Goal: Communication & Community: Answer question/provide support

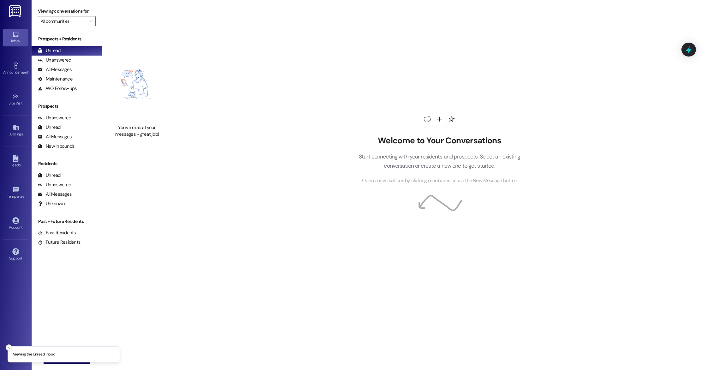
click at [6, 347] on button "Close toast" at bounding box center [9, 347] width 6 height 6
click at [62, 359] on span "New Message" at bounding box center [70, 359] width 26 height 7
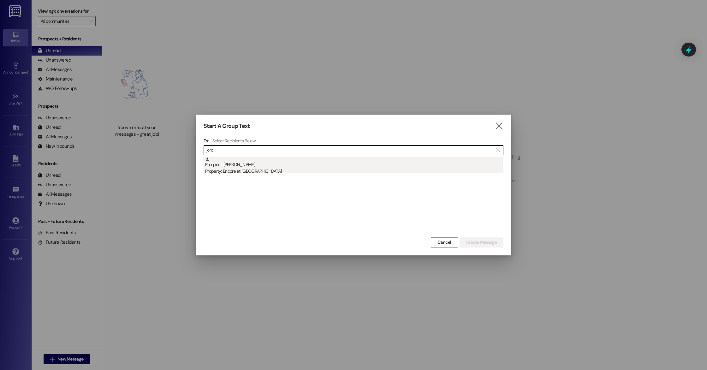
type input "jord"
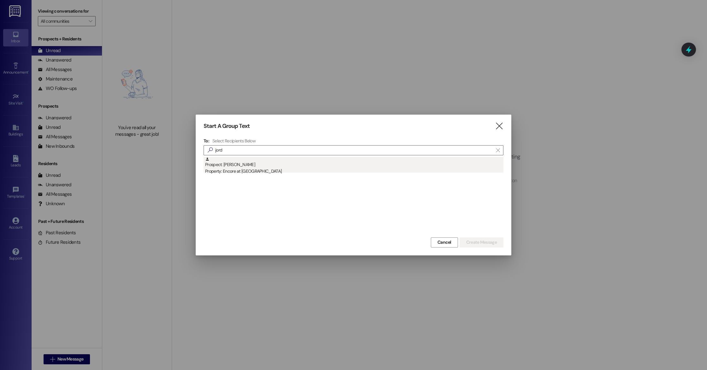
click at [240, 165] on div "Prospect: [PERSON_NAME] Property: Encore at [GEOGRAPHIC_DATA]" at bounding box center [354, 166] width 298 height 18
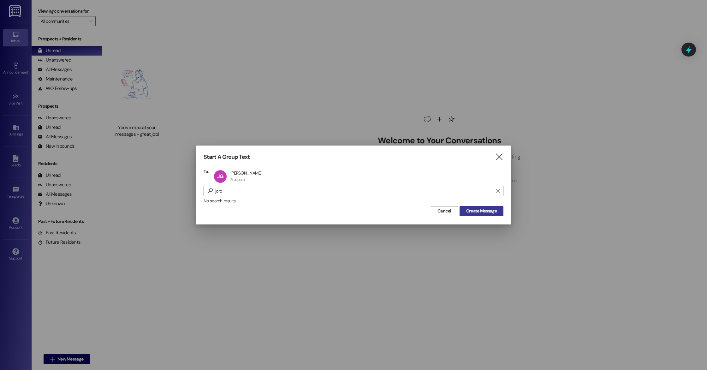
click at [468, 208] on span "Create Message" at bounding box center [481, 211] width 31 height 7
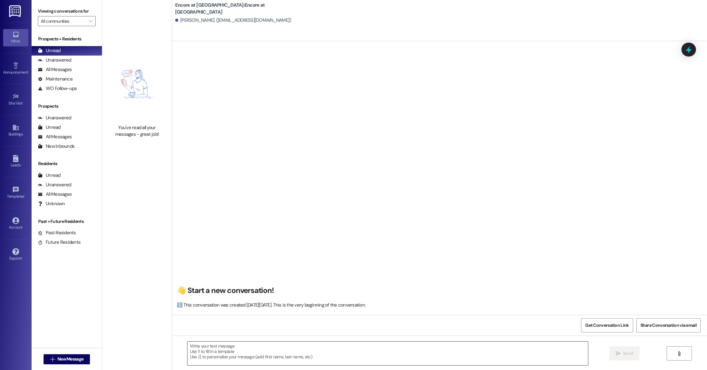
click at [329, 345] on textarea at bounding box center [387, 353] width 400 height 24
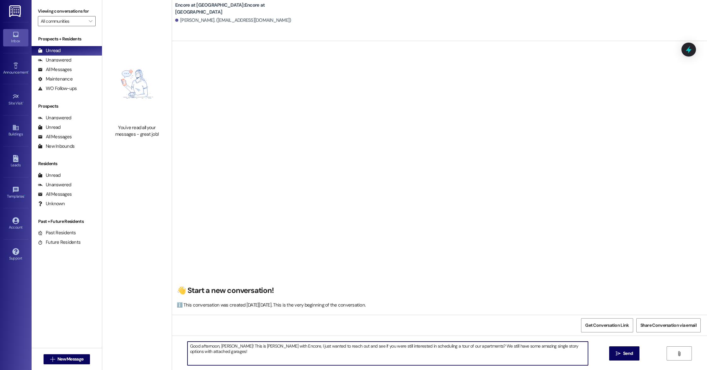
type textarea "Good afternoon, [PERSON_NAME]! This is [PERSON_NAME] with Encore, I just wanted…"
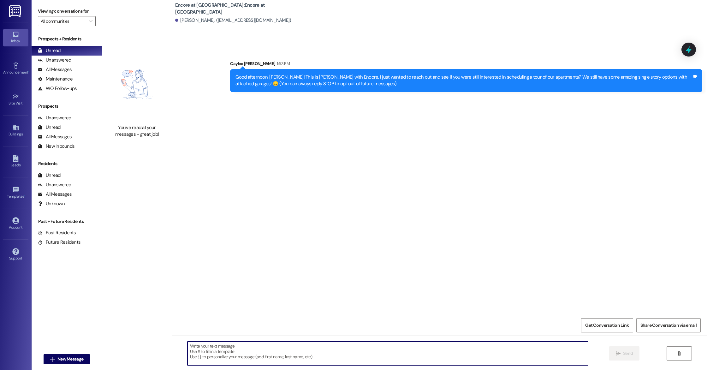
click at [285, 197] on div "Sent via SMS Caylee [PERSON_NAME] 1:53 PM Good afternoon, [PERSON_NAME]! This i…" at bounding box center [439, 178] width 535 height 274
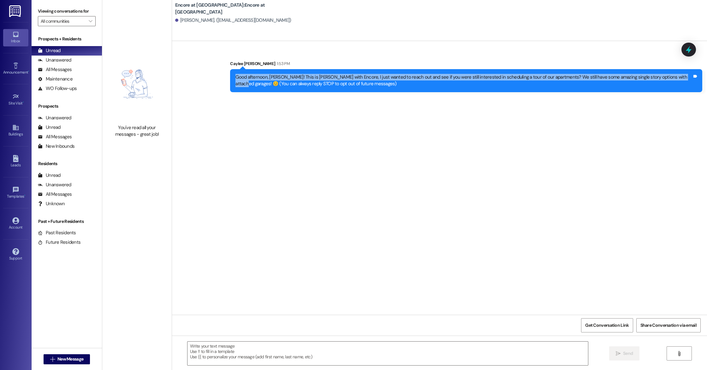
drag, startPoint x: 673, startPoint y: 78, endPoint x: 227, endPoint y: 79, distance: 445.9
click at [230, 79] on div "Good afternoon, [PERSON_NAME]! This is [PERSON_NAME] with Encore, I just wanted…" at bounding box center [466, 80] width 472 height 23
copy div "Good afternoon, [PERSON_NAME]! This is [PERSON_NAME] with Encore, I just wanted…"
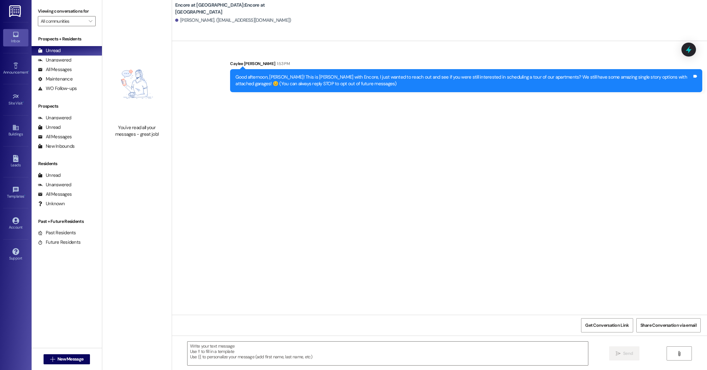
click at [224, 301] on div "Sent via SMS Caylee [PERSON_NAME] 1:53 PM Good afternoon, [PERSON_NAME]! This i…" at bounding box center [439, 178] width 535 height 274
click at [59, 360] on span "New Message" at bounding box center [70, 359] width 26 height 7
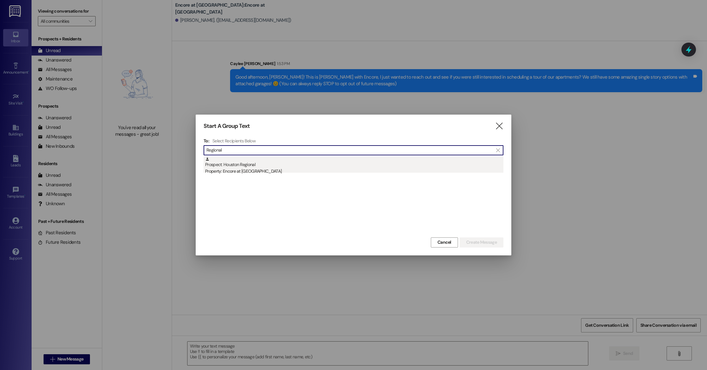
type input "Regional"
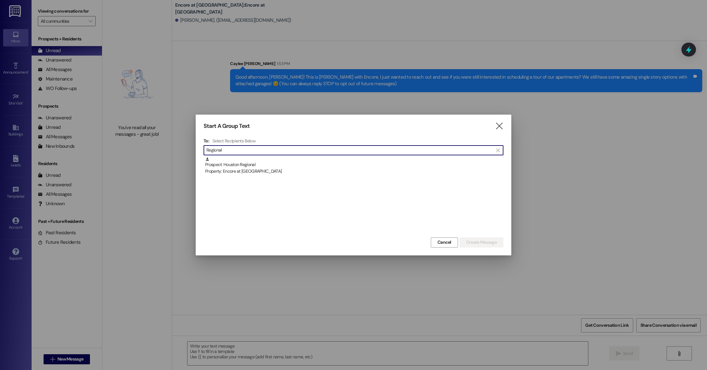
click at [252, 167] on div "Prospect: Houston Regional Property: Encore at [GEOGRAPHIC_DATA]" at bounding box center [354, 166] width 298 height 18
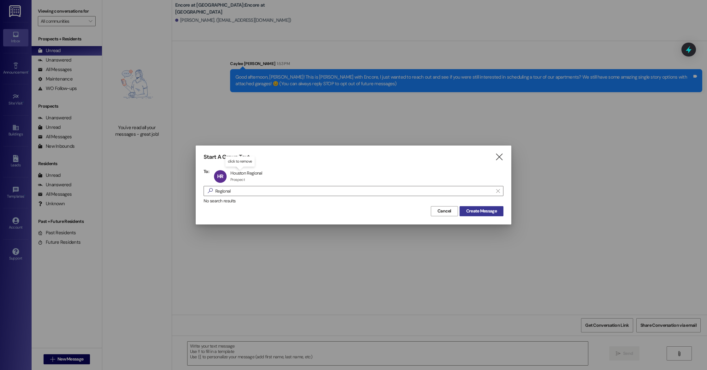
click at [479, 212] on span "Create Message" at bounding box center [481, 211] width 31 height 7
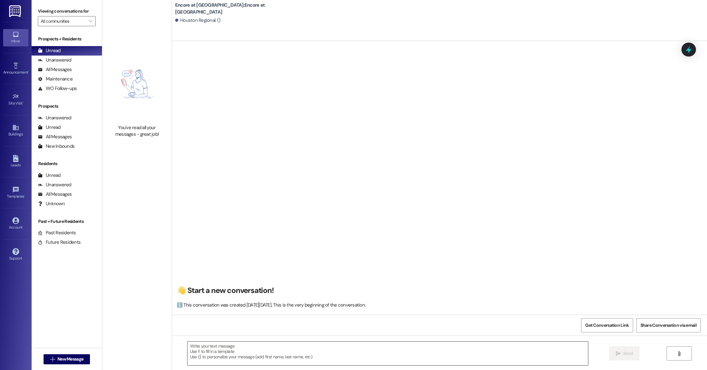
drag, startPoint x: 354, startPoint y: 348, endPoint x: 358, endPoint y: 346, distance: 4.9
click at [358, 346] on textarea at bounding box center [387, 353] width 400 height 24
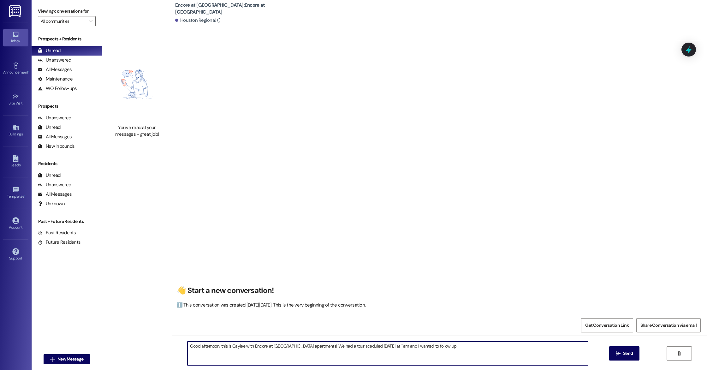
click at [352, 346] on textarea "Good afternoon, this is Caylee with Encore at [GEOGRAPHIC_DATA] apartments! We …" at bounding box center [387, 353] width 400 height 24
click at [461, 347] on textarea "Good afternoon, this is Caylee with Encore at [GEOGRAPHIC_DATA] apartments! We …" at bounding box center [387, 353] width 400 height 24
click at [475, 347] on textarea "Good afternoon, this is Caylee with Encore at [GEOGRAPHIC_DATA] apartments! We …" at bounding box center [387, 353] width 400 height 24
click at [452, 362] on textarea "Good afternoon, this is Caylee with Encore at [GEOGRAPHIC_DATA] apartments! We …" at bounding box center [387, 353] width 400 height 24
type textarea "Good afternoon, this is Caylee with Encore at [GEOGRAPHIC_DATA] apartments! We …"
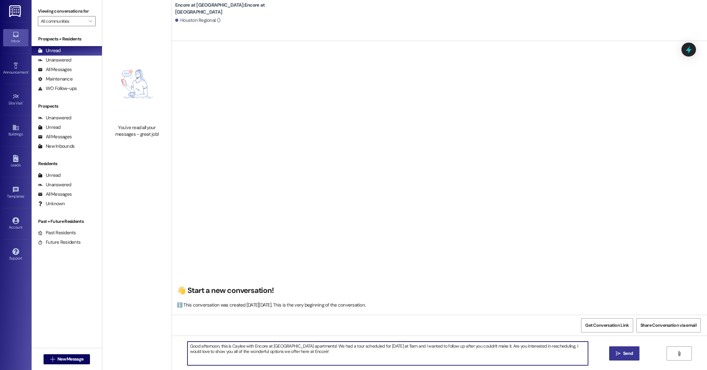
click at [621, 352] on span " Send" at bounding box center [624, 353] width 20 height 7
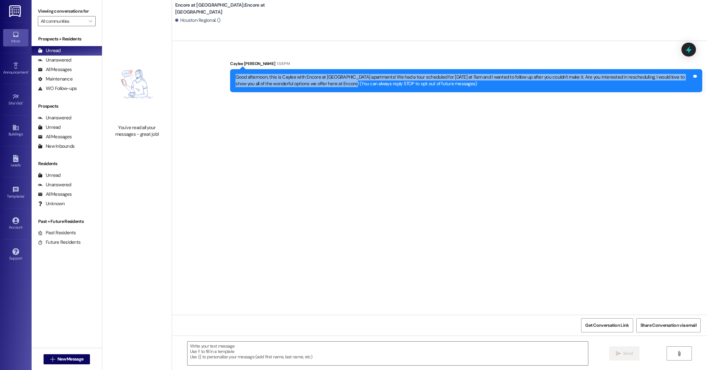
drag, startPoint x: 323, startPoint y: 85, endPoint x: 211, endPoint y: 76, distance: 111.4
click at [212, 76] on div "Sent via SMS Caylee [PERSON_NAME] 1:58 PM Good afternoon, this is Caylee with E…" at bounding box center [439, 71] width 535 height 51
copy div "Good afternoon, this is Caylee with Encore at [GEOGRAPHIC_DATA] apartments! We …"
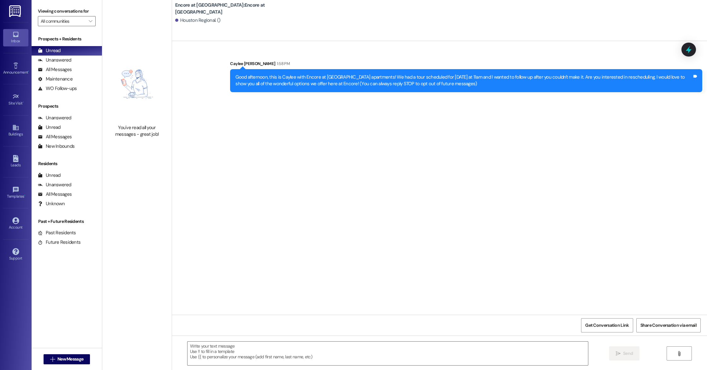
click at [201, 99] on div "Sent via SMS Caylee [PERSON_NAME] 1:58 PM Good afternoon, this is Caylee with E…" at bounding box center [439, 178] width 535 height 274
